Goal: Information Seeking & Learning: Learn about a topic

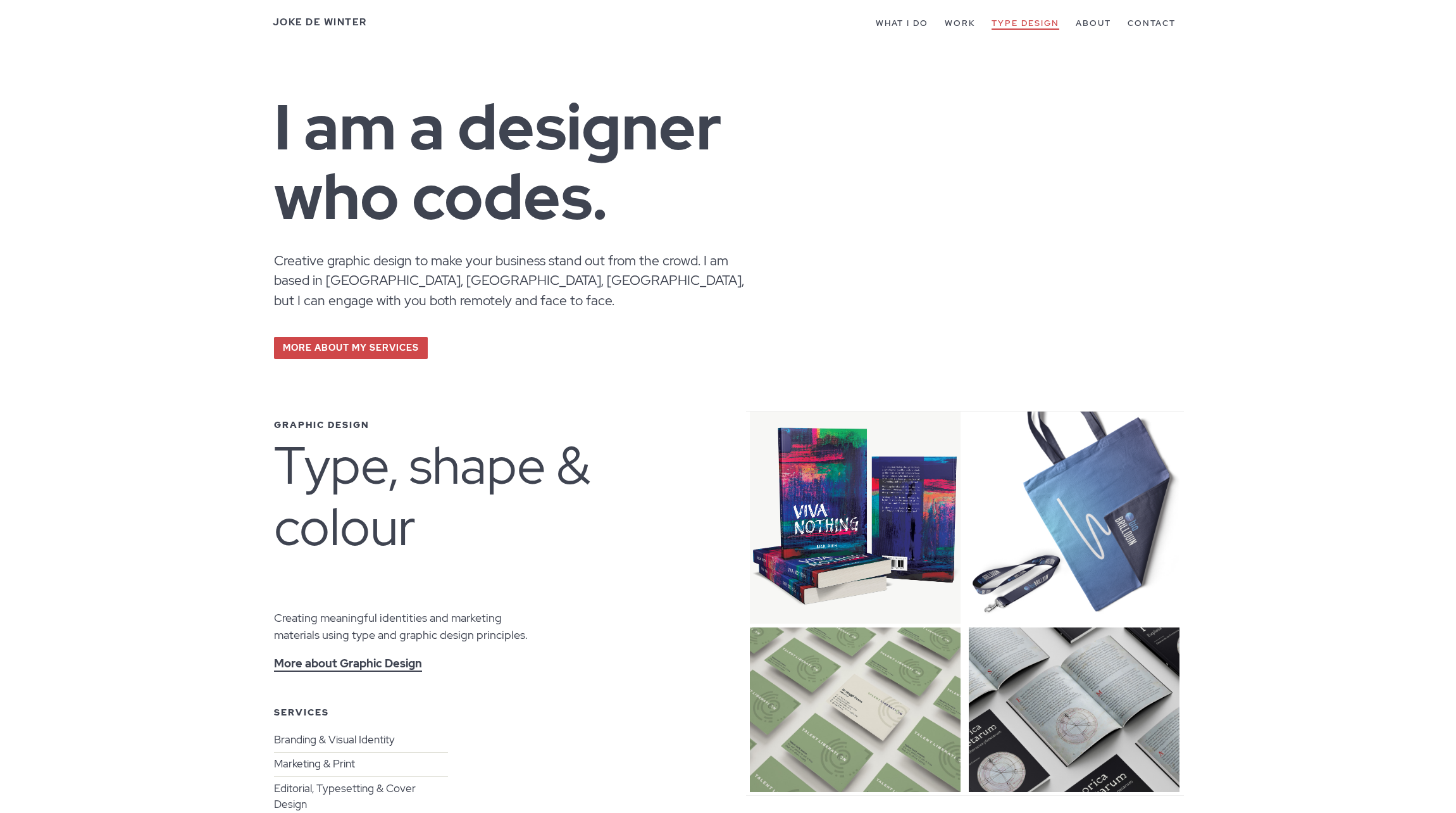
click at [1003, 26] on link "Type Design" at bounding box center [1025, 24] width 68 height 12
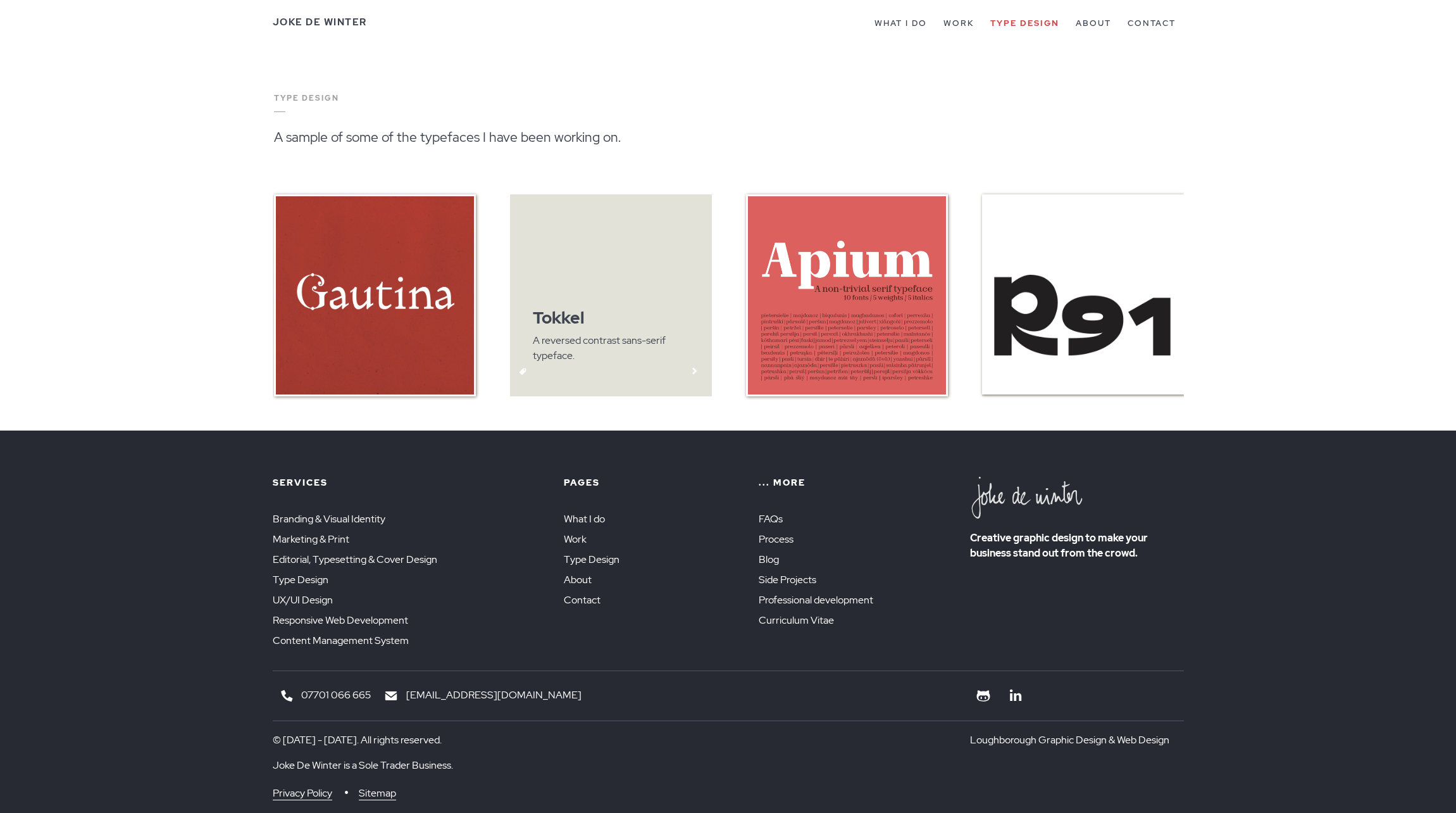
click at [627, 277] on img at bounding box center [610, 295] width 202 height 202
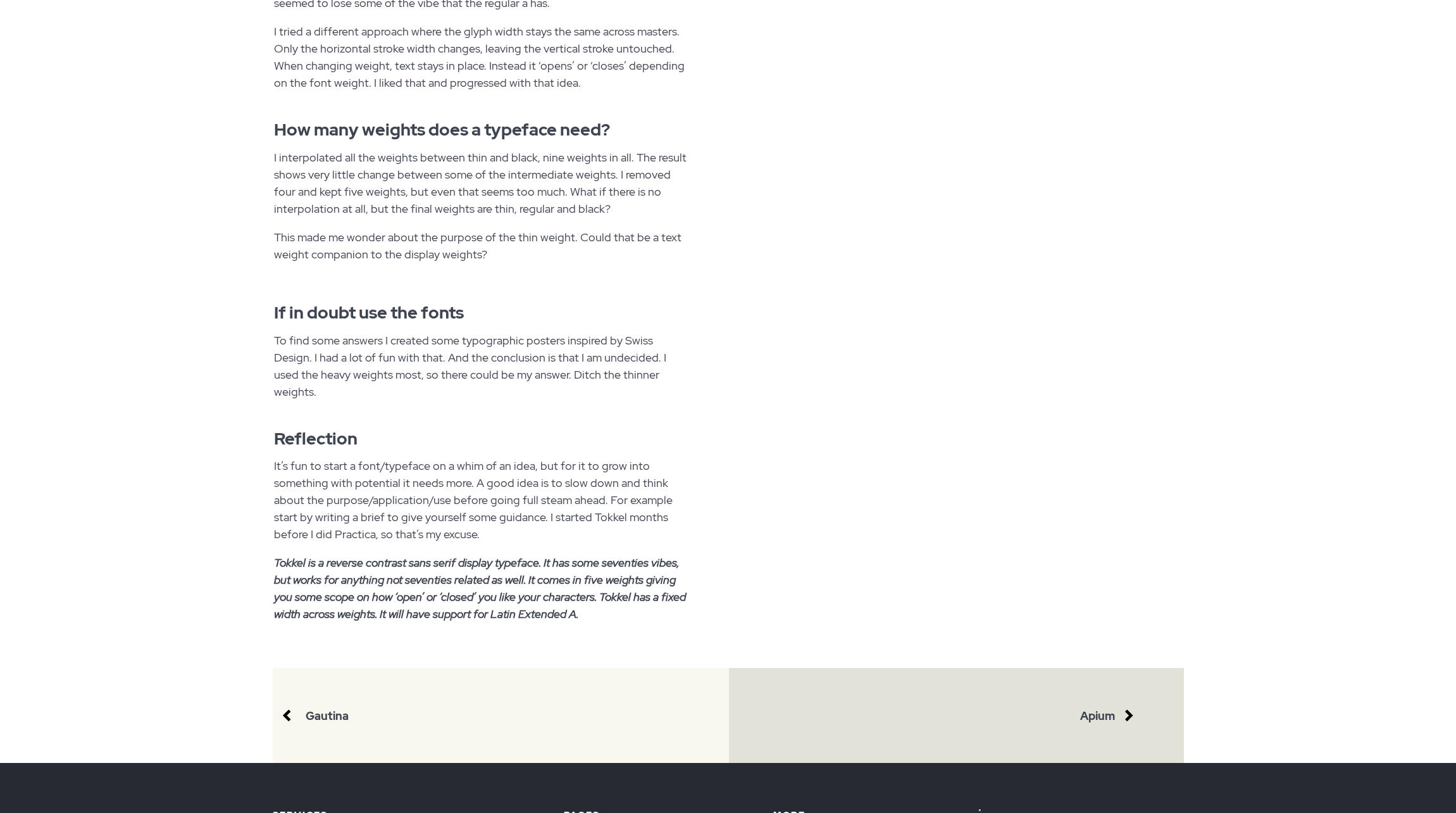
scroll to position [1035, 0]
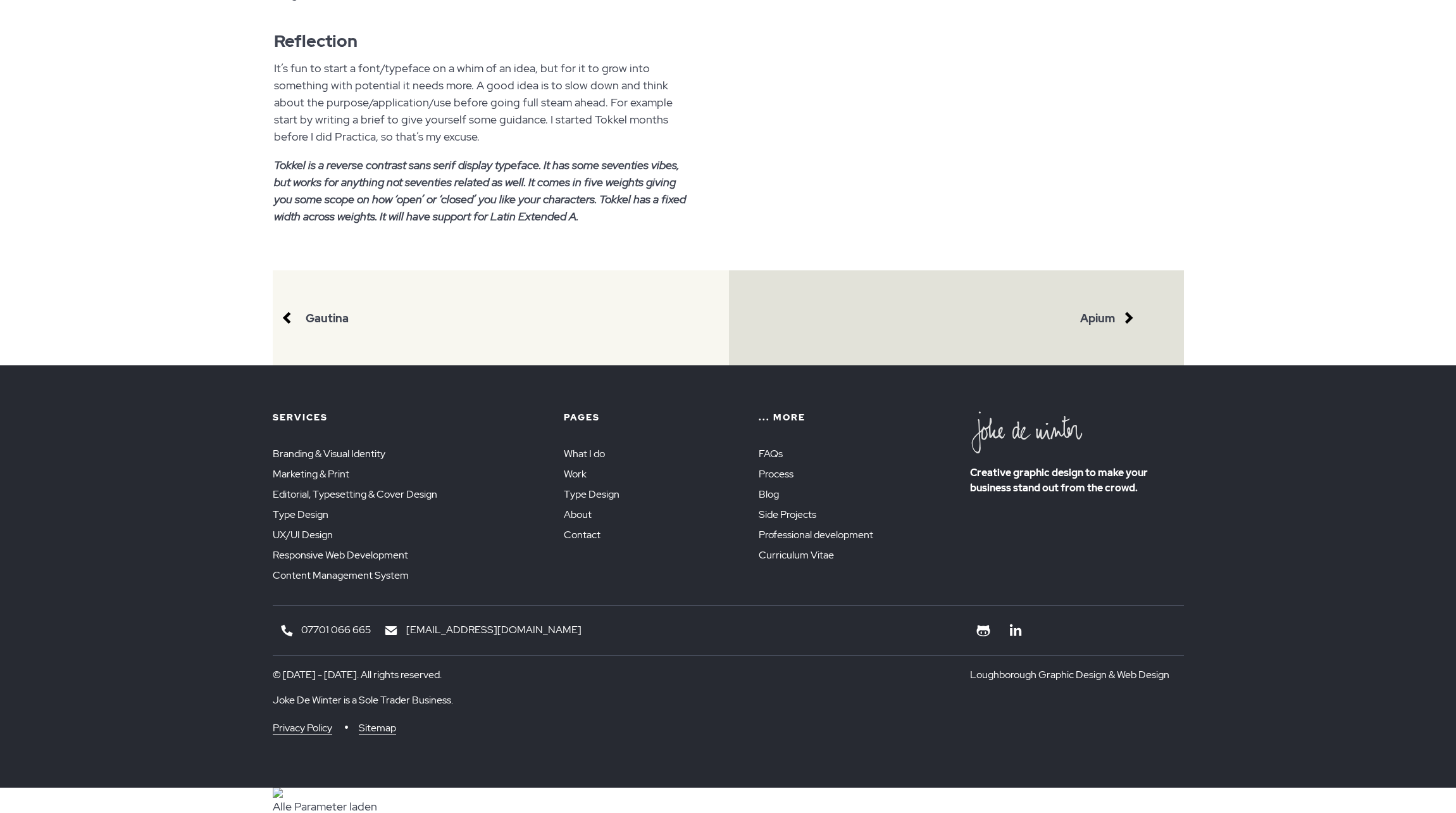
click at [1194, 304] on html "Email Email address Location Postal address Tag Item category Url Web address P…" at bounding box center [728, 5] width 1456 height 2080
click at [1114, 315] on icon at bounding box center [1127, 317] width 26 height 26
